Goal: Information Seeking & Learning: Learn about a topic

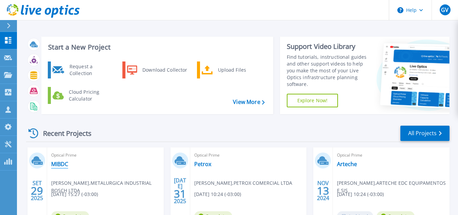
click at [60, 163] on link "MIBDC" at bounding box center [59, 163] width 17 height 7
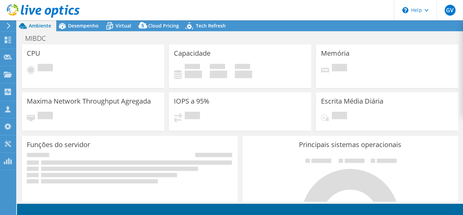
select select "SouthAmerica"
select select "BRL"
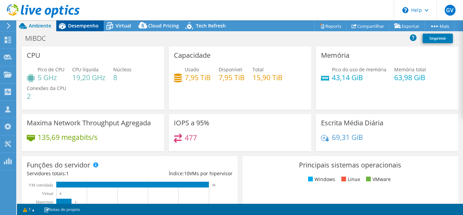
click at [84, 29] on div "Desempenho" at bounding box center [79, 25] width 47 height 11
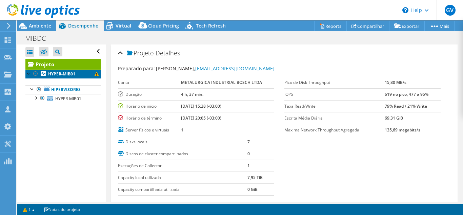
click at [64, 72] on b "HYPER-MIB01" at bounding box center [61, 74] width 27 height 6
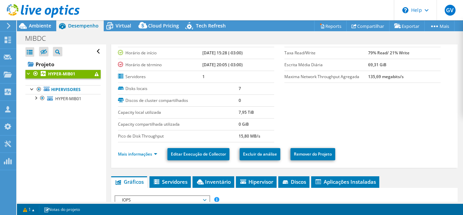
scroll to position [68, 0]
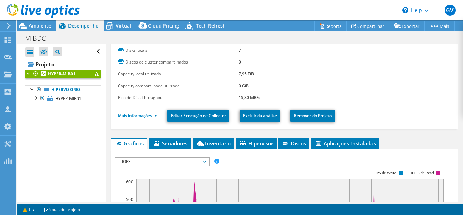
click at [148, 116] on link "Mais informações" at bounding box center [137, 116] width 39 height 6
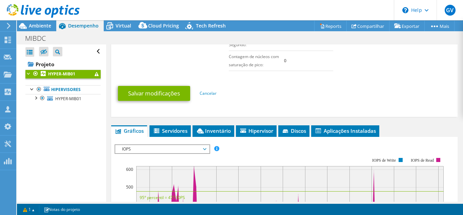
scroll to position [339, 0]
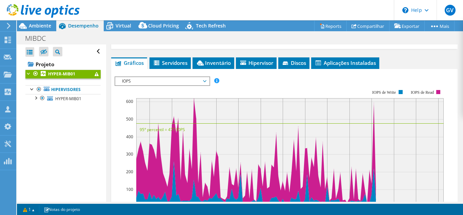
click at [153, 50] on div "HYPER-MIB01 Detalhes Duração 4 h, 37 min. Horário de início 09/29/2025, 15:28 (…" at bounding box center [284, 29] width 357 height 649
click at [172, 67] on li "Servidores" at bounding box center [170, 63] width 41 height 12
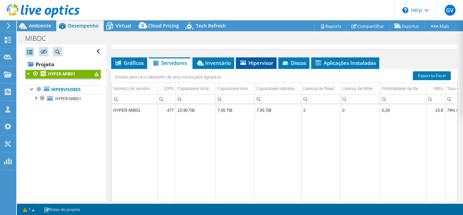
click at [238, 63] on li "Hipervisor" at bounding box center [256, 63] width 41 height 12
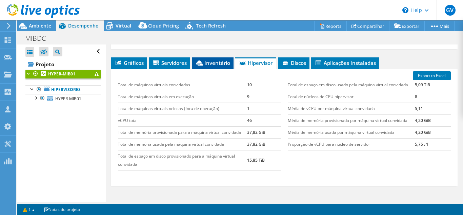
click at [207, 64] on span "Inventário" at bounding box center [212, 62] width 35 height 7
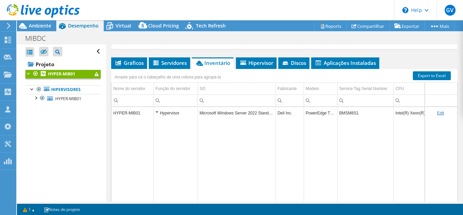
click at [414, 112] on td "Intel(R) Xeon(R) CPU E5620 @ 2.40GHz" at bounding box center [431, 113] width 74 height 12
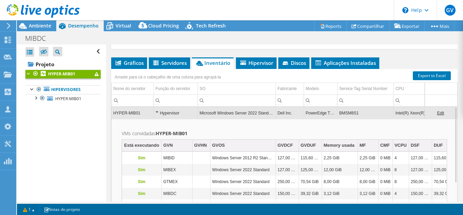
click at [408, 114] on td "Intel(R) Xeon(R) CPU E5620 @ 2.40GHz" at bounding box center [431, 113] width 74 height 12
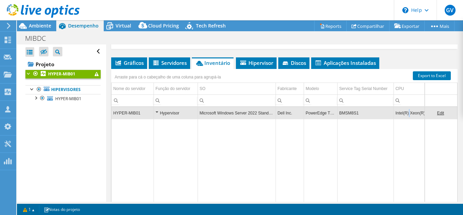
click at [408, 114] on td "Intel(R) Xeon(R) CPU E5620 @ 2.40GHz" at bounding box center [431, 113] width 74 height 12
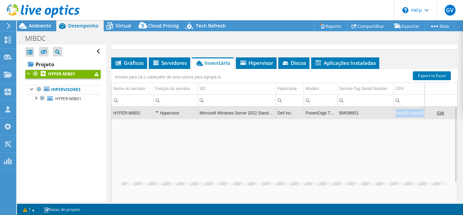
click at [408, 114] on td "Intel(R) Xeon(R) CPU E5620 @ 2.40GHz" at bounding box center [431, 113] width 74 height 12
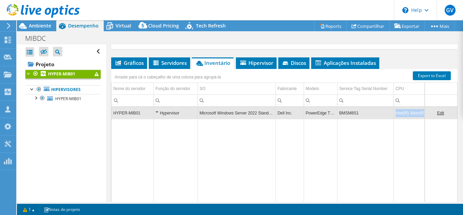
click at [408, 114] on td "Intel(R) Xeon(R) CPU E5620 @ 2.40GHz" at bounding box center [431, 113] width 74 height 12
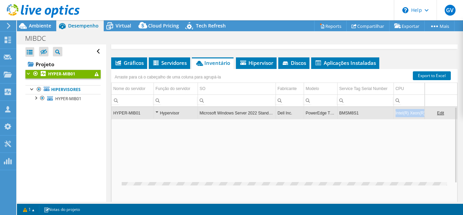
click at [408, 114] on td "Intel(R) Xeon(R) CPU E5620 @ 2.40GHz" at bounding box center [431, 113] width 74 height 12
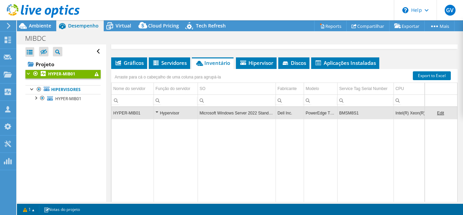
drag, startPoint x: 408, startPoint y: 114, endPoint x: 417, endPoint y: 115, distance: 9.5
click at [417, 115] on td "Intel(R) Xeon(R) CPU E5620 @ 2.40GHz" at bounding box center [431, 113] width 74 height 12
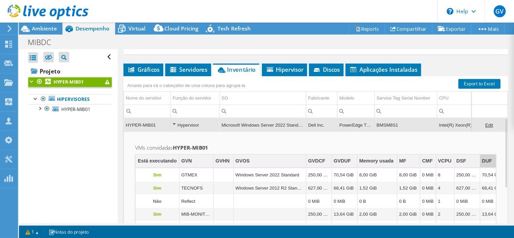
scroll to position [306, 0]
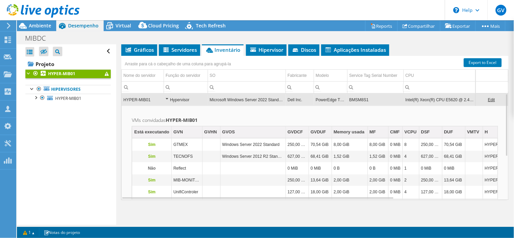
click at [360, 96] on td "BMSM8S1" at bounding box center [376, 100] width 56 height 12
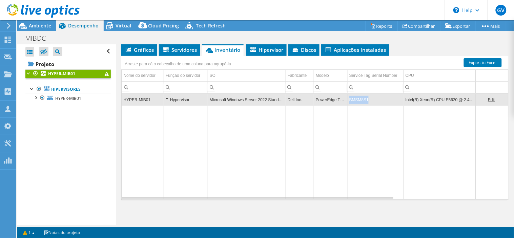
click at [360, 96] on td "BMSM8S1" at bounding box center [376, 100] width 56 height 12
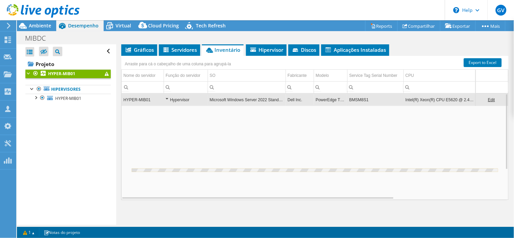
copy td "BMSM8S1"
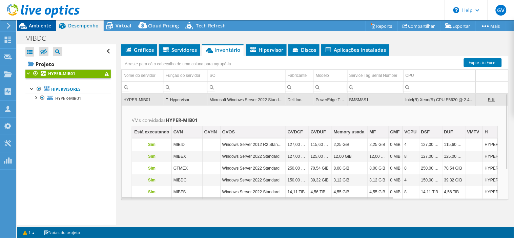
click at [25, 25] on icon at bounding box center [23, 26] width 12 height 12
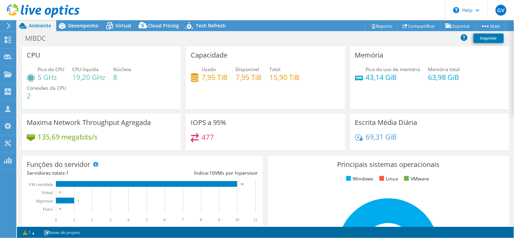
drag, startPoint x: 390, startPoint y: 42, endPoint x: 441, endPoint y: 39, distance: 51.0
click at [390, 42] on div "MIBDC Imprimir" at bounding box center [265, 38] width 497 height 13
click at [463, 32] on div "Imprimir" at bounding box center [483, 39] width 45 height 15
click at [463, 39] on link "Imprimir" at bounding box center [489, 38] width 30 height 9
click at [348, 111] on div "Memória Pico do uso de memória 43,14 GiB Memória total 63,98 GiB" at bounding box center [430, 79] width 164 height 67
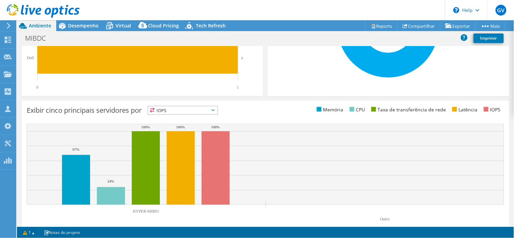
scroll to position [235, 0]
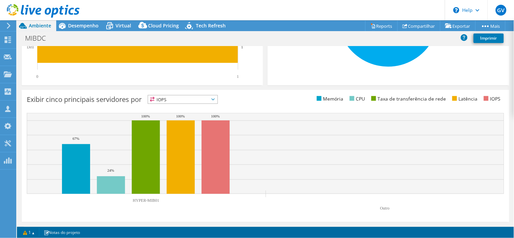
click at [211, 101] on div "Exibir cinco principais servidores por IOPS IOPS" at bounding box center [146, 100] width 239 height 11
click at [208, 96] on span "IOPS" at bounding box center [183, 100] width 70 height 8
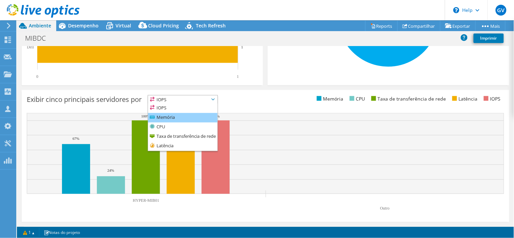
click at [180, 113] on li "Memória" at bounding box center [183, 117] width 70 height 9
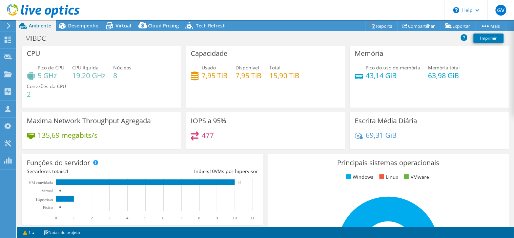
scroll to position [0, 0]
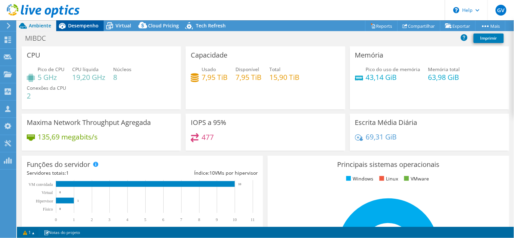
click at [86, 25] on span "Desempenho" at bounding box center [83, 25] width 31 height 6
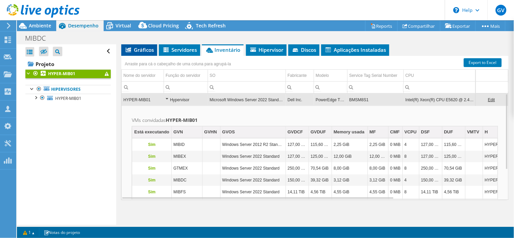
click at [144, 52] on li "Gráficos" at bounding box center [139, 50] width 36 height 12
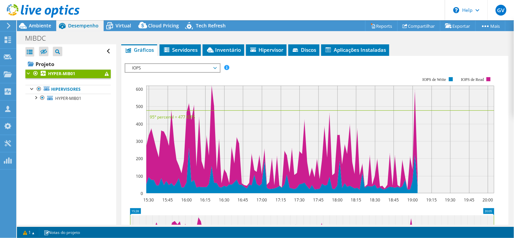
click at [204, 66] on span "IOPS" at bounding box center [172, 68] width 87 height 8
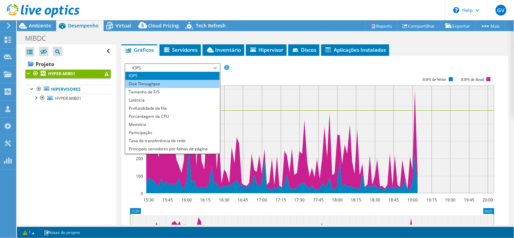
click at [182, 81] on li "Disk Throughput" at bounding box center [172, 84] width 94 height 8
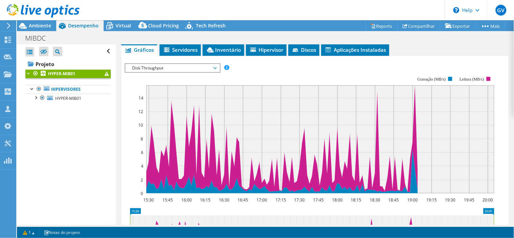
click at [185, 63] on div "Disk Throughput IOPS Disk Throughput Tamanho de E/S Latência Profundidade da fi…" at bounding box center [173, 67] width 96 height 9
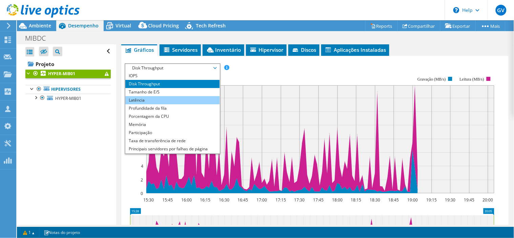
click at [167, 98] on li "Latência" at bounding box center [172, 101] width 94 height 8
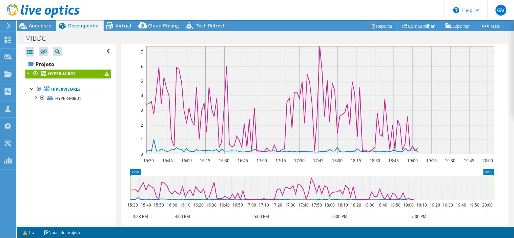
scroll to position [306, 0]
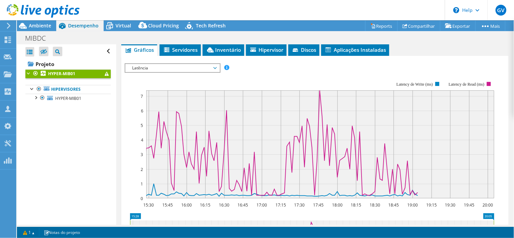
click at [212, 66] on span "Latência" at bounding box center [172, 68] width 87 height 8
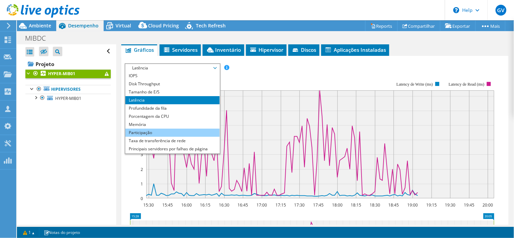
scroll to position [24, 0]
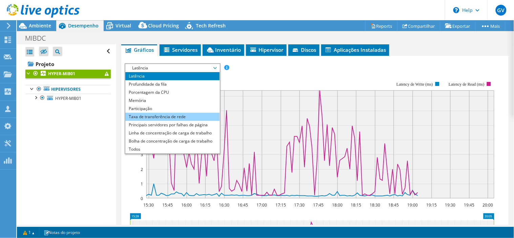
click at [187, 115] on li "Taxa de transferência de rede" at bounding box center [172, 117] width 94 height 8
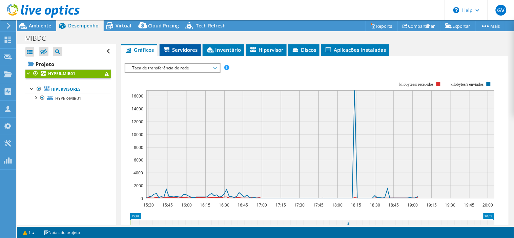
click at [181, 49] on span "Servidores" at bounding box center [180, 49] width 35 height 7
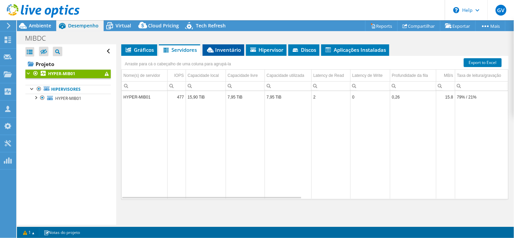
click at [227, 52] on span "Inventário" at bounding box center [223, 49] width 35 height 7
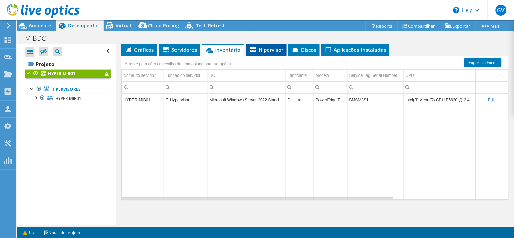
click at [277, 46] on span "Hipervisor" at bounding box center [267, 49] width 34 height 7
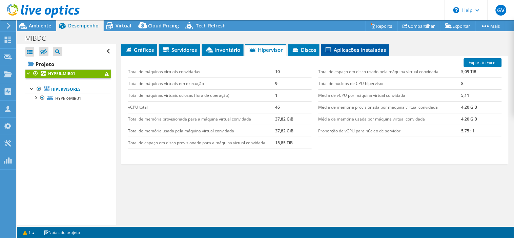
click at [347, 50] on span "Aplicações Instaladas" at bounding box center [355, 49] width 61 height 7
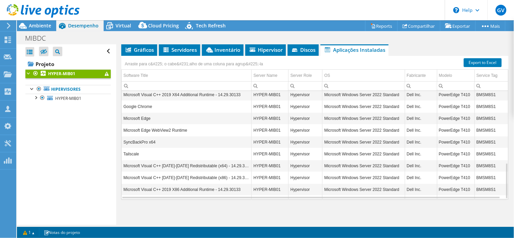
scroll to position [216, 0]
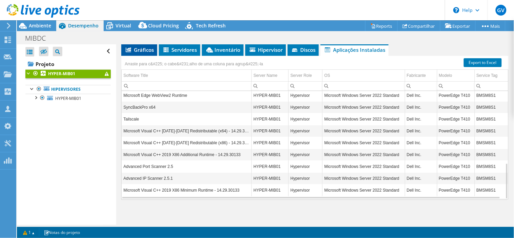
click at [135, 50] on span "Gráficos" at bounding box center [139, 49] width 29 height 7
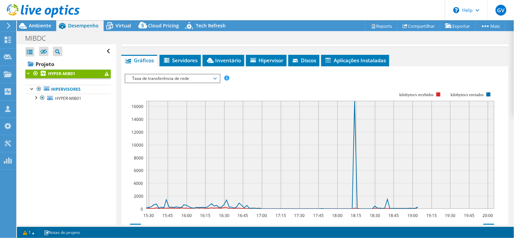
scroll to position [306, 0]
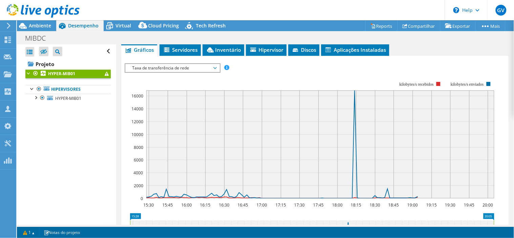
click at [202, 64] on span "Taxa de transferência de rede" at bounding box center [172, 68] width 87 height 8
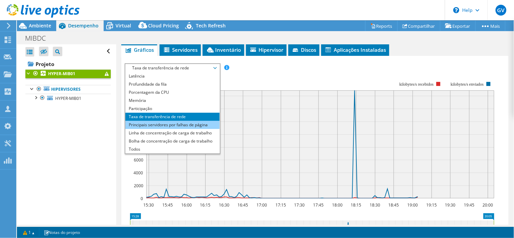
click at [179, 124] on li "Principais servidores por falhas de página" at bounding box center [172, 125] width 94 height 8
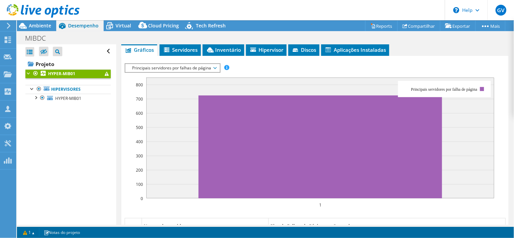
scroll to position [269, 0]
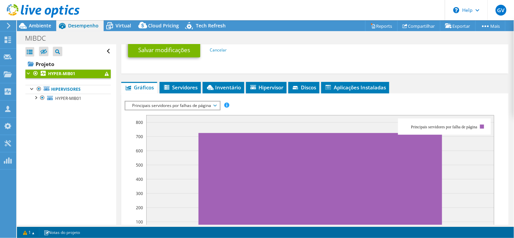
click at [196, 106] on span "Principais servidores por falhas de página" at bounding box center [172, 106] width 87 height 8
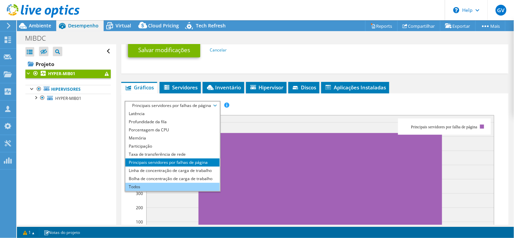
click at [172, 185] on li "Todos" at bounding box center [172, 187] width 94 height 8
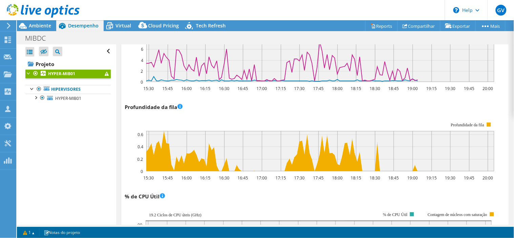
scroll to position [570, 0]
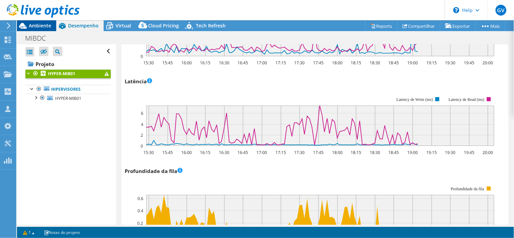
click at [34, 26] on span "Ambiente" at bounding box center [40, 25] width 22 height 6
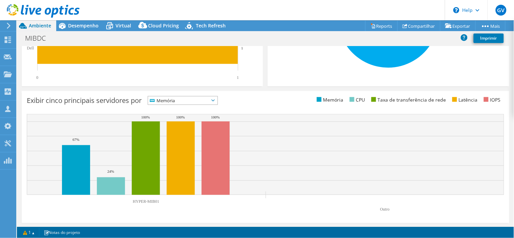
scroll to position [0, 0]
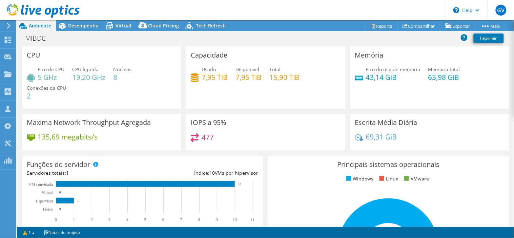
click at [6, 28] on icon at bounding box center [8, 26] width 5 height 6
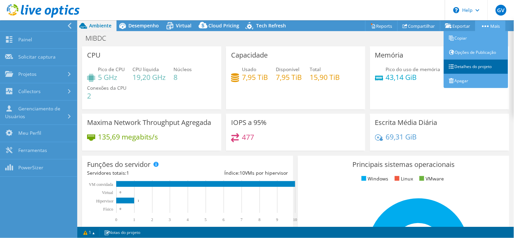
click at [463, 68] on link "Detalhes do projeto" at bounding box center [476, 67] width 64 height 14
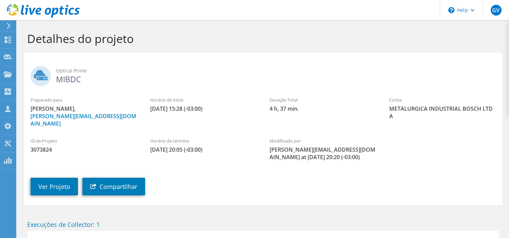
scroll to position [61, 0]
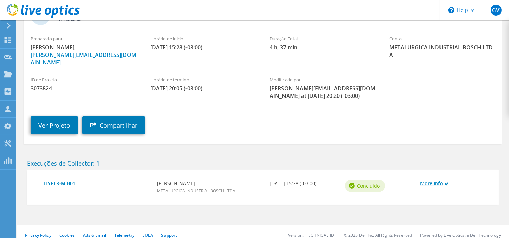
click at [447, 180] on link "More Info" at bounding box center [454, 183] width 69 height 7
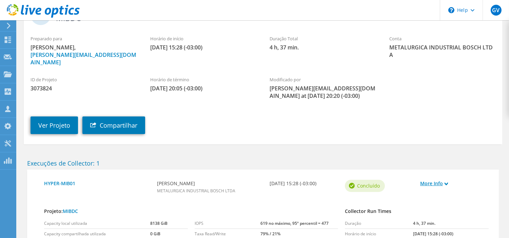
scroll to position [99, 0]
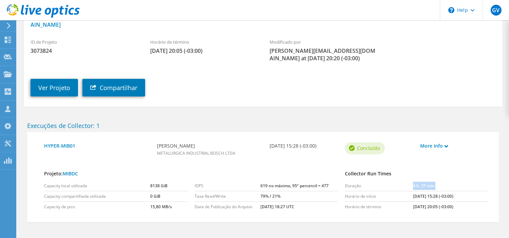
drag, startPoint x: 432, startPoint y: 178, endPoint x: 404, endPoint y: 183, distance: 28.6
click at [405, 183] on tr "Duração 4 h, 37 min." at bounding box center [417, 186] width 144 height 11
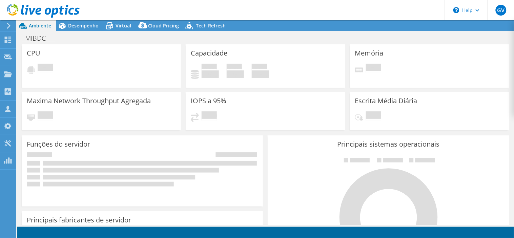
select select "SouthAmerica"
select select "BRL"
radio input "true"
radio input "false"
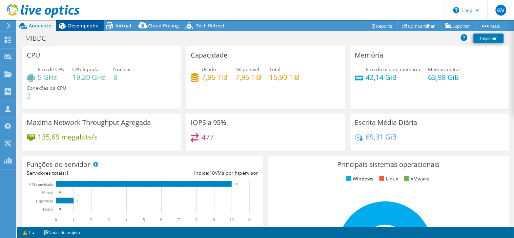
click at [82, 25] on span "Desempenho" at bounding box center [83, 25] width 31 height 6
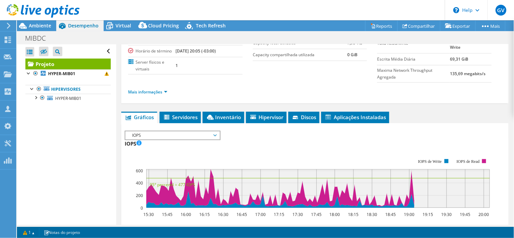
scroll to position [75, 0]
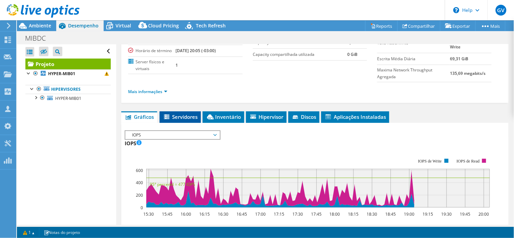
click at [178, 117] on span "Servidores" at bounding box center [180, 117] width 35 height 7
